Goal: Task Accomplishment & Management: Use online tool/utility

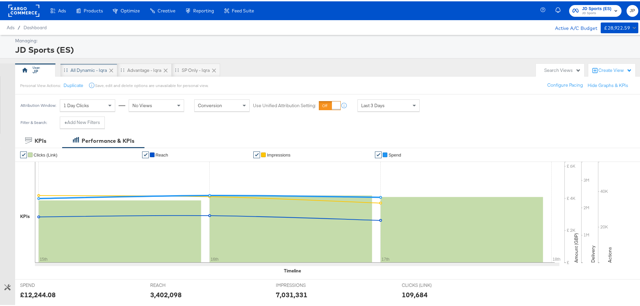
click at [92, 69] on div "All Dynamic - Iqra" at bounding box center [89, 69] width 36 height 6
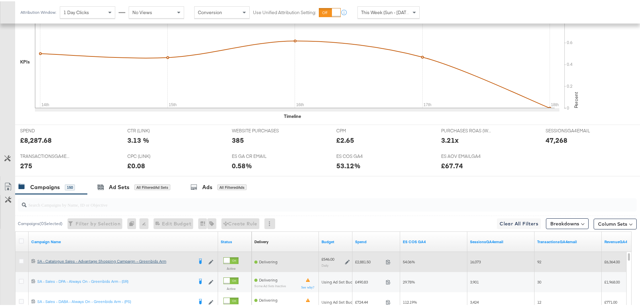
scroll to position [254, 0]
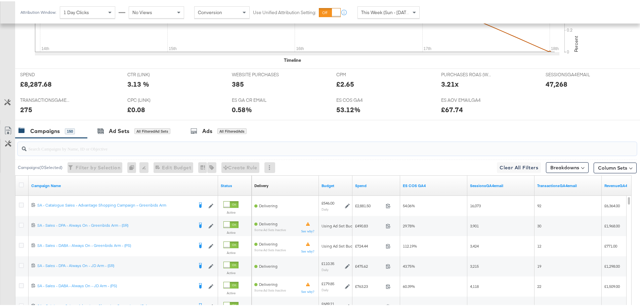
click at [88, 149] on input "search" at bounding box center [303, 144] width 553 height 13
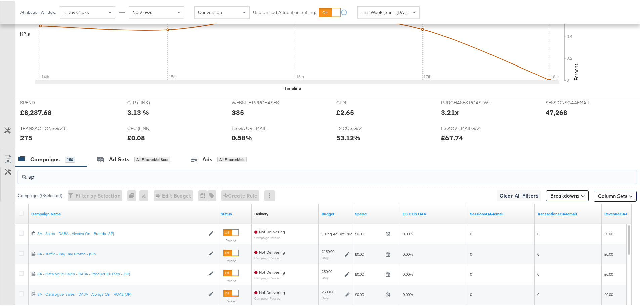
scroll to position [221, 0]
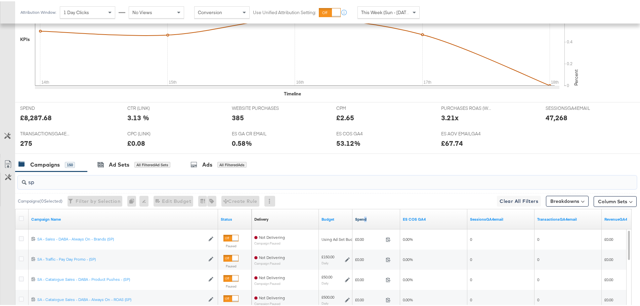
click at [363, 220] on div "Spend" at bounding box center [376, 218] width 48 height 11
click at [359, 217] on link "Spend" at bounding box center [376, 217] width 42 height 5
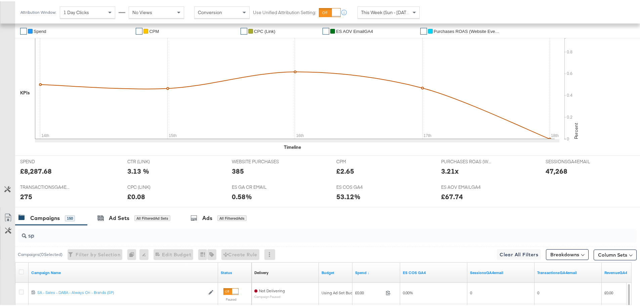
scroll to position [253, 0]
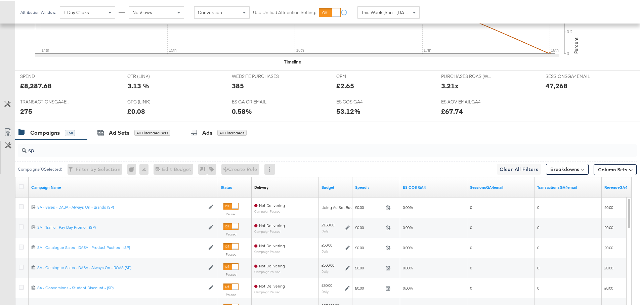
click at [50, 153] on div "sp" at bounding box center [327, 148] width 618 height 13
type input "s"
type input "ps"
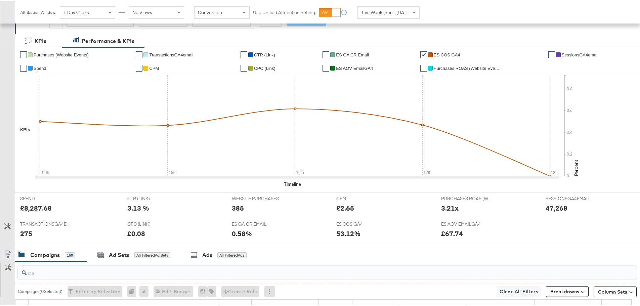
scroll to position [0, 0]
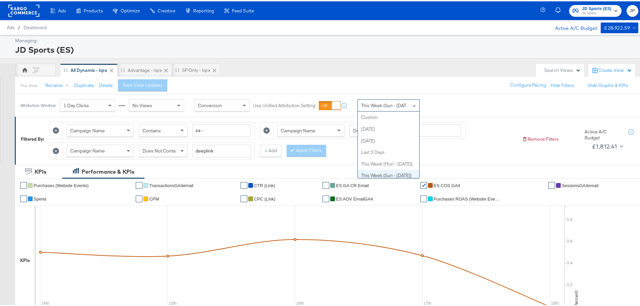
click at [408, 103] on span "This Week (Sun - [DATE])" at bounding box center [386, 104] width 50 height 6
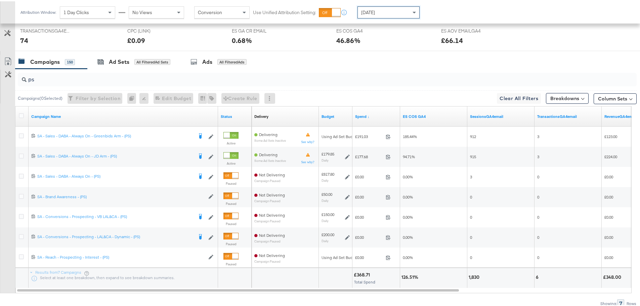
scroll to position [354, 0]
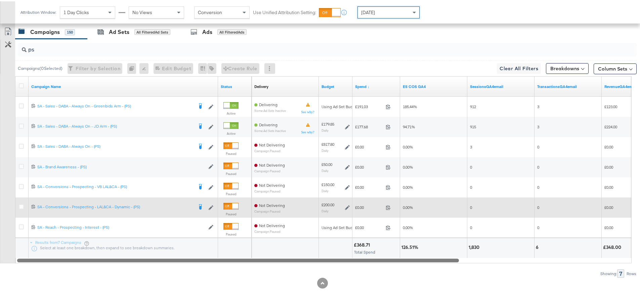
drag, startPoint x: 382, startPoint y: 258, endPoint x: 301, endPoint y: 204, distance: 97.1
click at [288, 253] on div "Campaign Name Status Delivery Sorting Unavailable Budget Spend ↓ ES COS GA4 Ses…" at bounding box center [323, 168] width 616 height 187
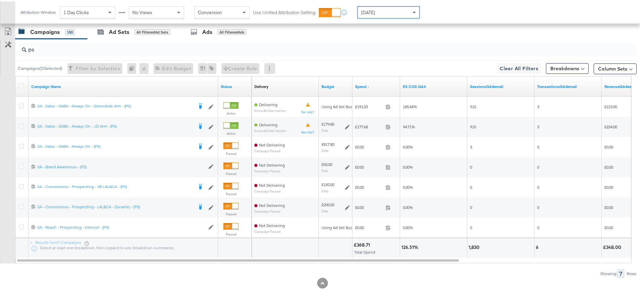
scroll to position [119, 0]
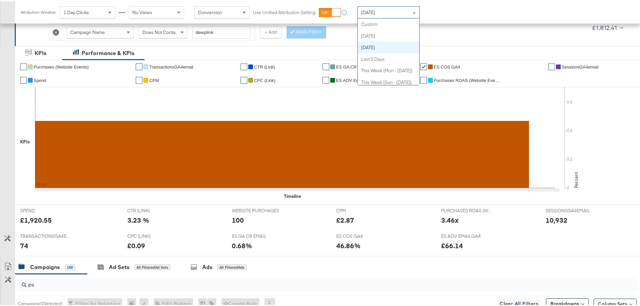
click at [415, 11] on span at bounding box center [413, 11] width 3 height 2
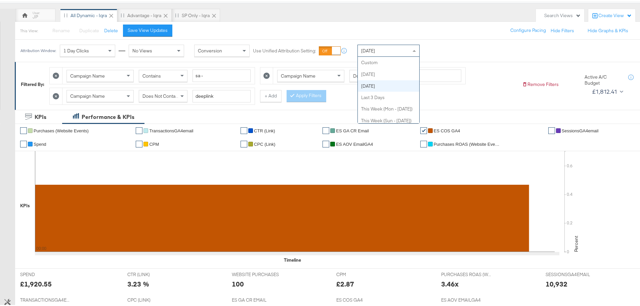
scroll to position [18, 0]
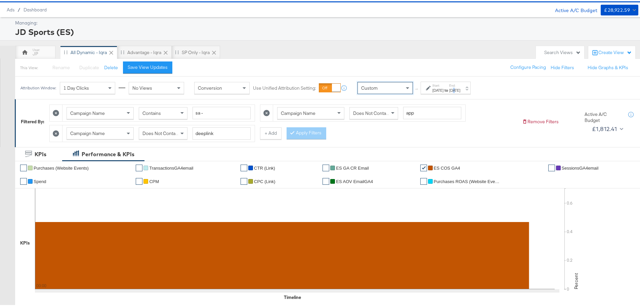
click at [460, 87] on div "[DATE]" at bounding box center [454, 88] width 11 height 5
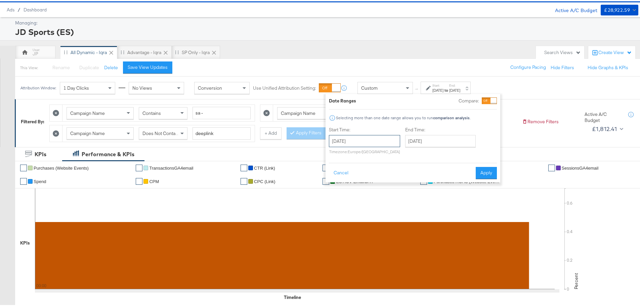
click at [385, 138] on input "[DATE]" at bounding box center [364, 140] width 71 height 12
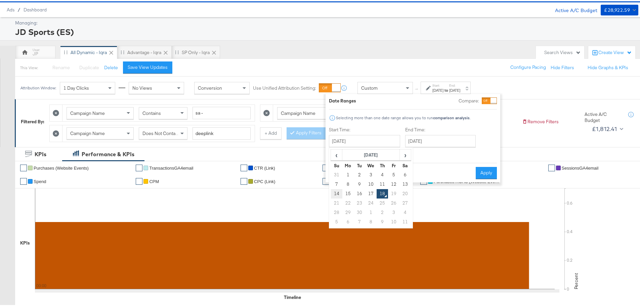
click at [336, 189] on td "14" at bounding box center [336, 192] width 11 height 9
type input "[DATE]"
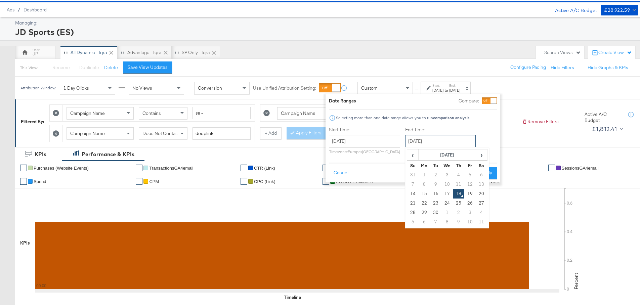
click at [455, 138] on input "[DATE]" at bounding box center [440, 140] width 71 height 12
click at [445, 193] on td "17" at bounding box center [446, 192] width 11 height 9
type input "[DATE]"
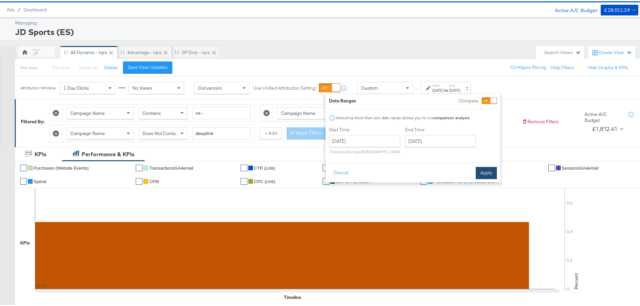
click at [485, 174] on button "Apply" at bounding box center [485, 172] width 21 height 12
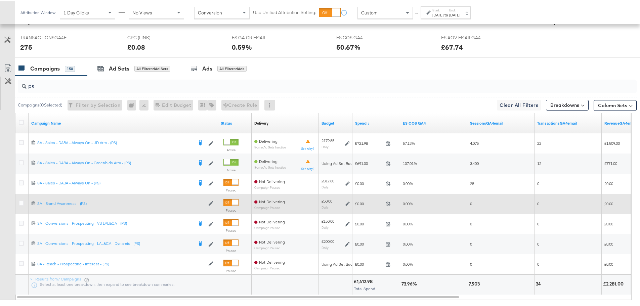
scroll to position [320, 0]
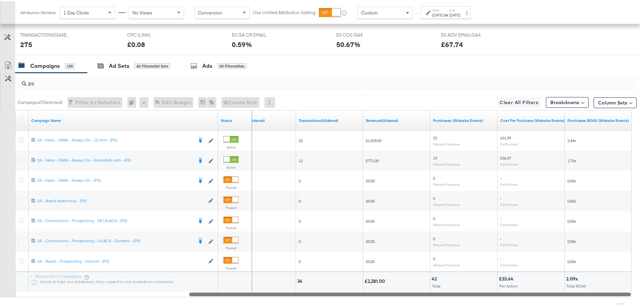
drag, startPoint x: 412, startPoint y: 294, endPoint x: 630, endPoint y: 291, distance: 217.9
click at [636, 291] on div "KPIs Performance & KPIs Customize KPIs ✔ Purchases (Website Events) ✔ Transacti…" at bounding box center [322, 92] width 645 height 496
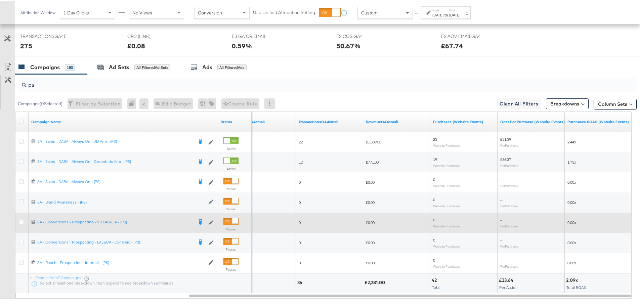
scroll to position [302, 0]
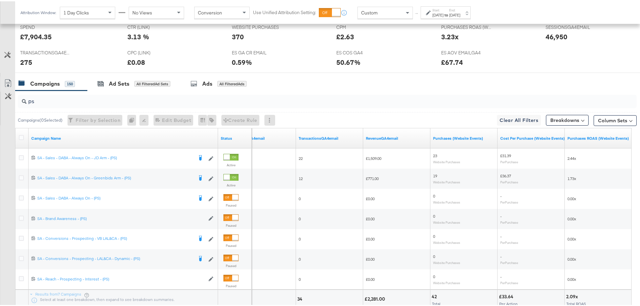
click at [52, 99] on input "ps" at bounding box center [303, 97] width 553 height 13
type input "p"
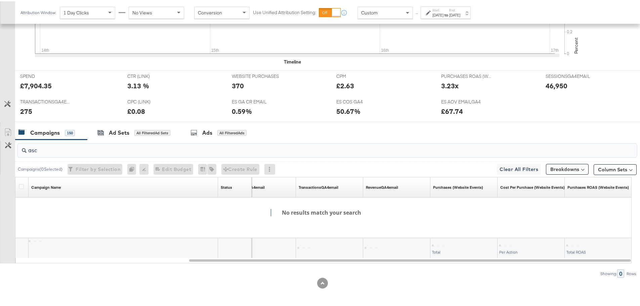
scroll to position [253, 0]
type input "a"
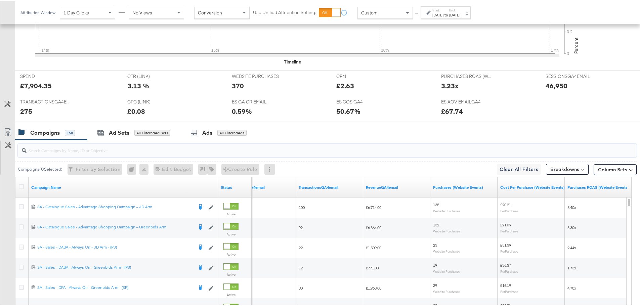
scroll to position [302, 0]
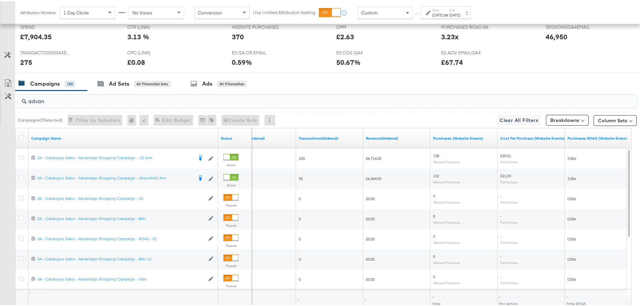
type input "advan"
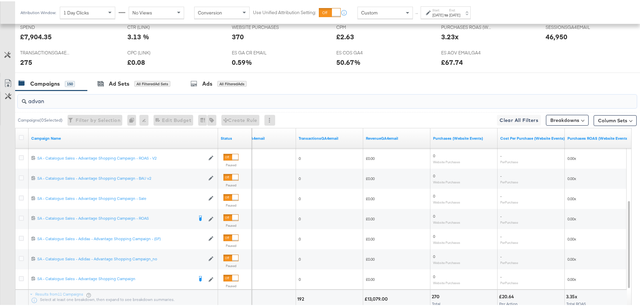
scroll to position [354, 0]
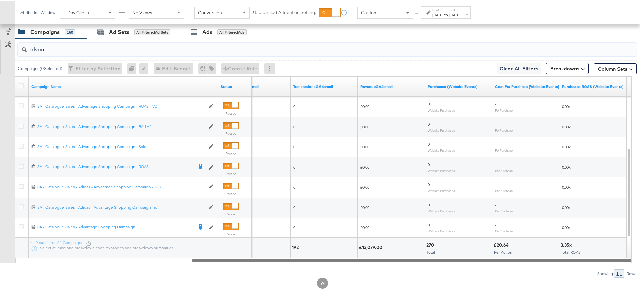
drag, startPoint x: 281, startPoint y: 259, endPoint x: 357, endPoint y: 259, distance: 76.2
click at [357, 259] on div at bounding box center [411, 259] width 439 height 6
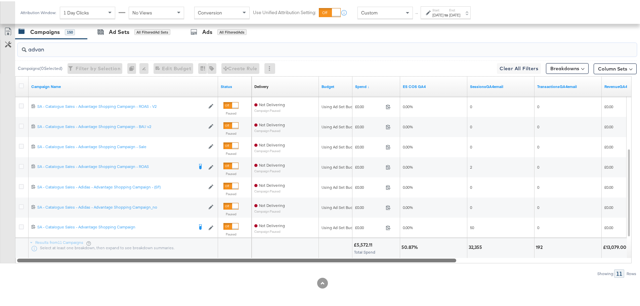
drag, startPoint x: 406, startPoint y: 260, endPoint x: 192, endPoint y: 259, distance: 214.2
click at [192, 259] on div at bounding box center [236, 259] width 439 height 6
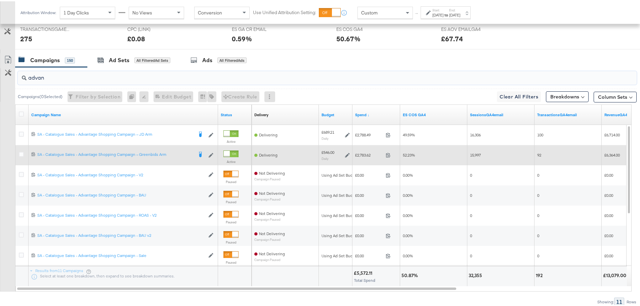
scroll to position [320, 0]
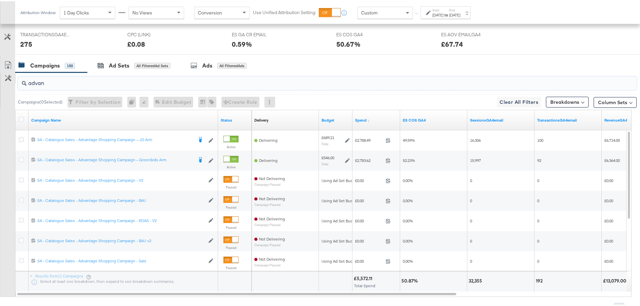
drag, startPoint x: 49, startPoint y: 82, endPoint x: 15, endPoint y: 82, distance: 33.2
click at [15, 82] on div "advan Campaigns ( 0 Selected) Filter by Selection Filter 0 campaigns 0 Rename 0…" at bounding box center [318, 190] width 636 height 239
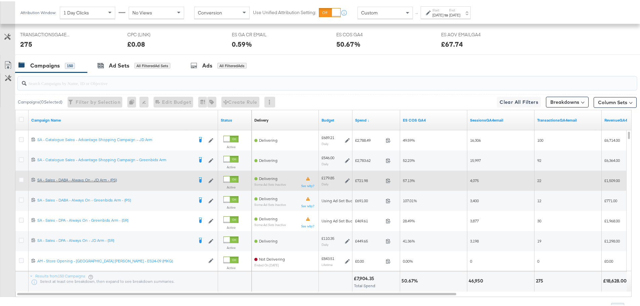
scroll to position [287, 0]
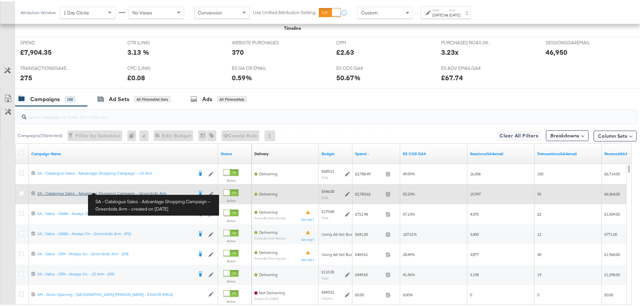
click at [113, 190] on div "SA - Catalogue Sales - Advantage Shopping Campaign – Greenbids Arm SA - Catalog…" at bounding box center [115, 191] width 156 height 5
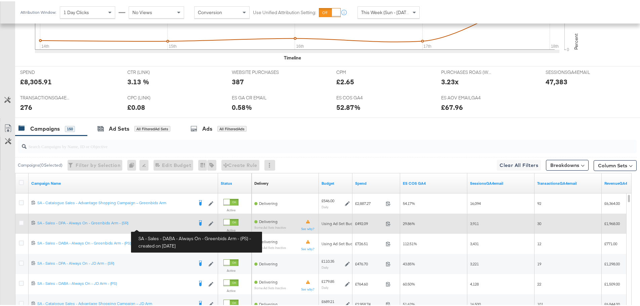
scroll to position [269, 0]
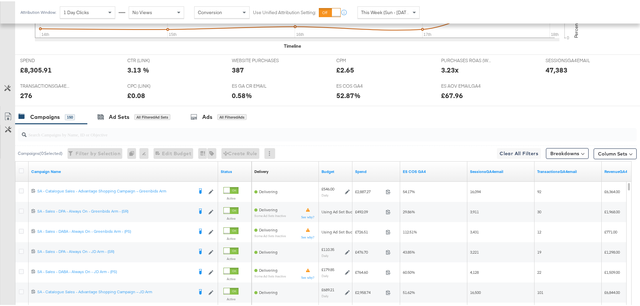
click at [104, 138] on div at bounding box center [327, 133] width 618 height 13
type input "a"
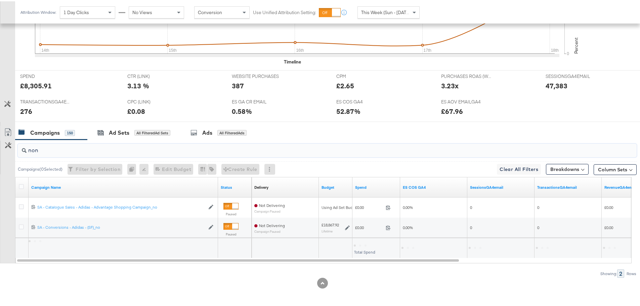
scroll to position [253, 0]
type input "n"
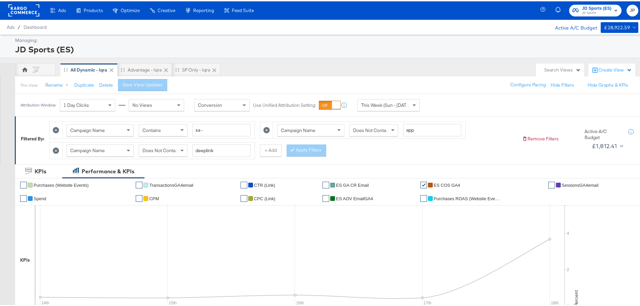
scroll to position [0, 0]
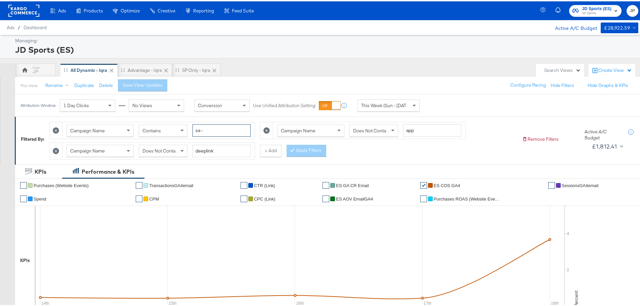
click at [223, 130] on input "sa -" at bounding box center [221, 129] width 58 height 12
type input "s"
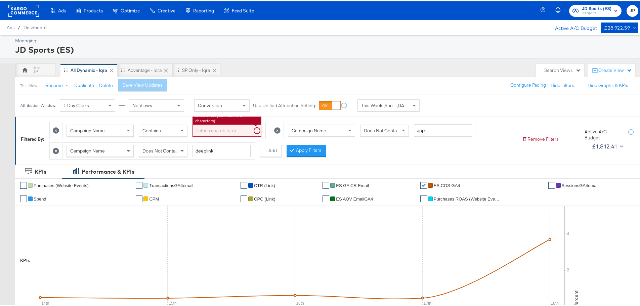
click at [267, 85] on div "This View: Rename Duplicate Delete Save View Updates Configure Pacing Hide Filt…" at bounding box center [330, 84] width 630 height 18
click at [226, 124] on input "search" at bounding box center [226, 129] width 69 height 12
click at [54, 130] on icon at bounding box center [56, 129] width 6 height 6
type input "app"
type input "deeplink"
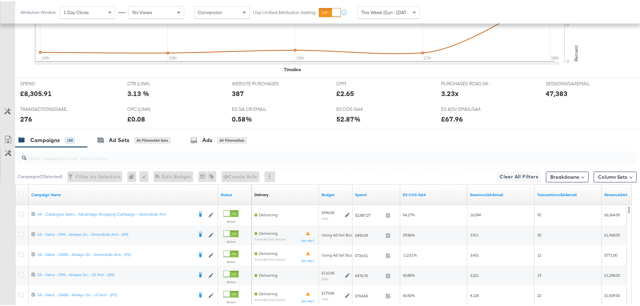
scroll to position [235, 0]
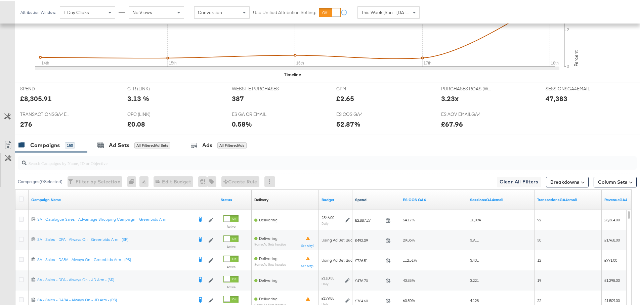
click at [362, 198] on link "Spend" at bounding box center [376, 198] width 42 height 5
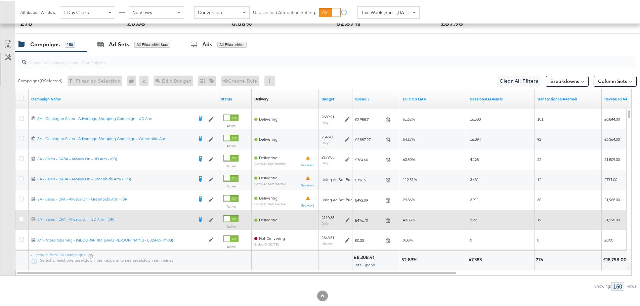
scroll to position [302, 0]
